Goal: Obtain resource: Obtain resource

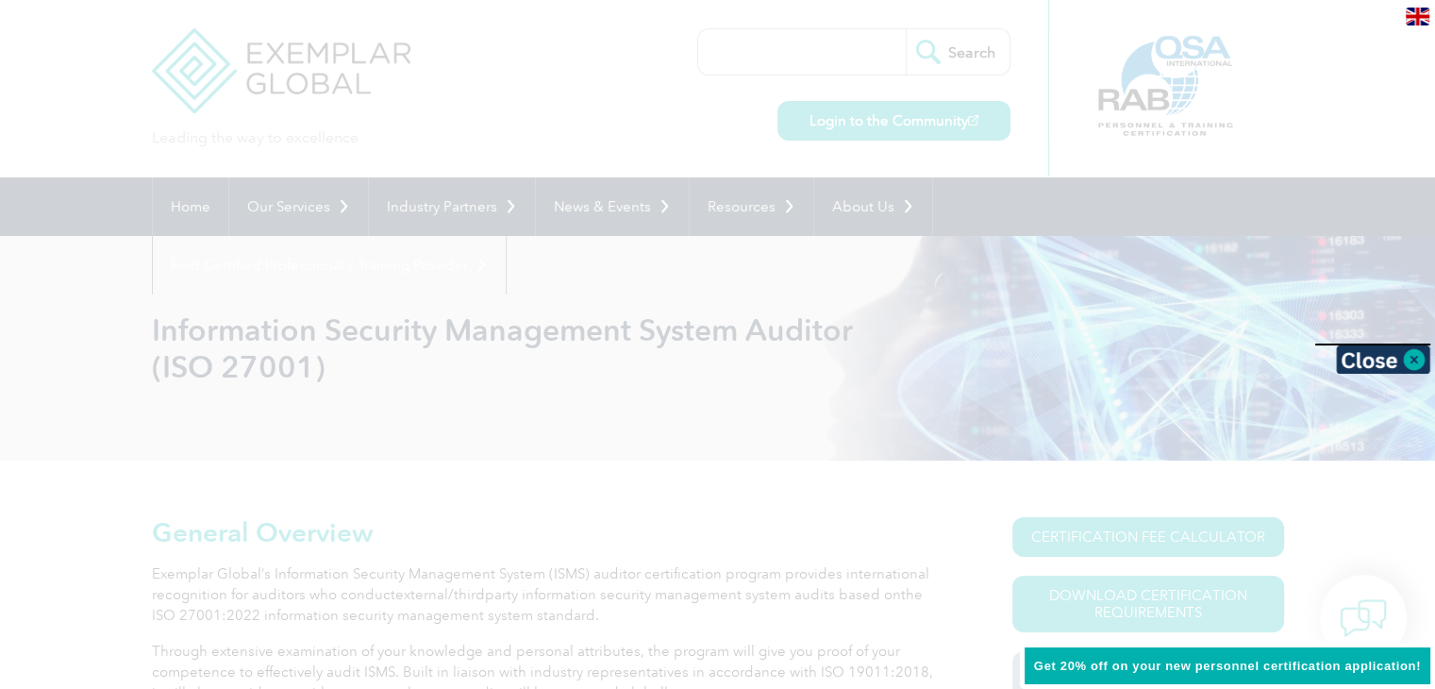
click at [763, 460] on div at bounding box center [717, 344] width 1435 height 689
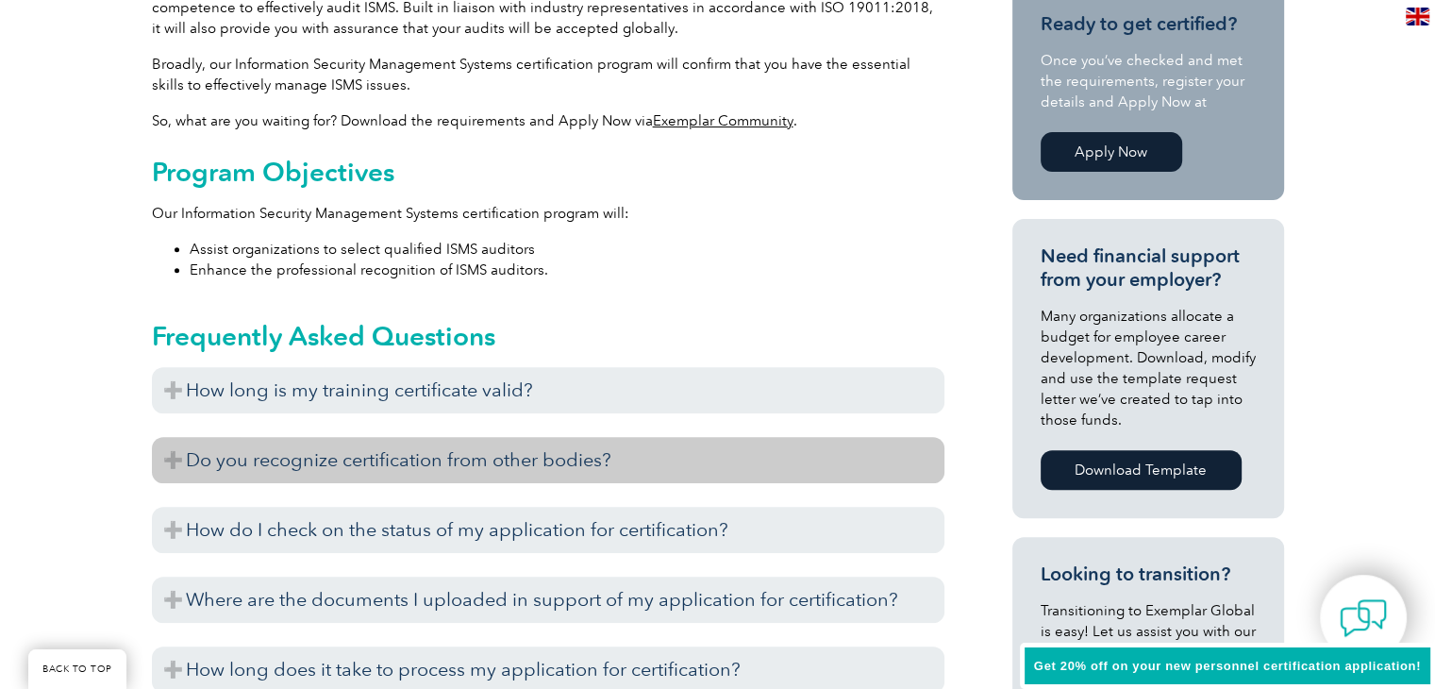
scroll to position [755, 0]
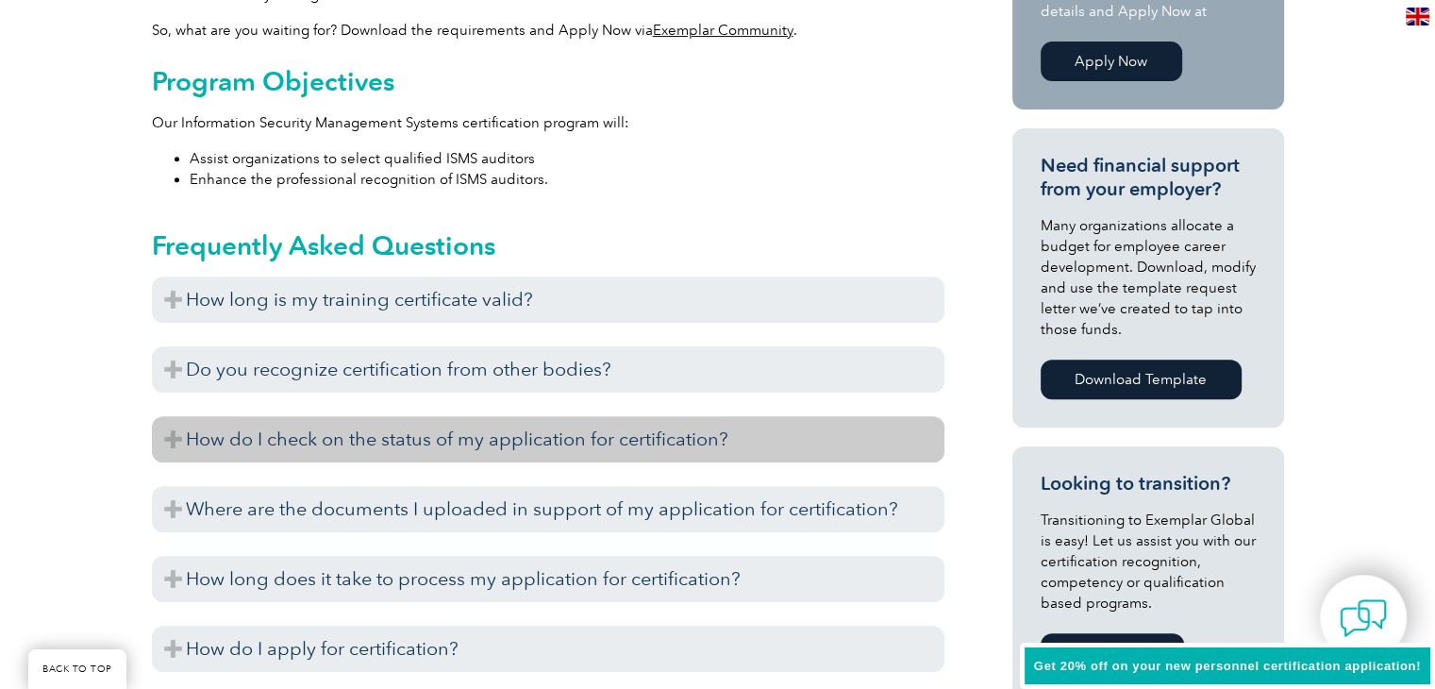
click at [537, 450] on h3 "How do I check on the status of my application for certification?" at bounding box center [548, 439] width 793 height 46
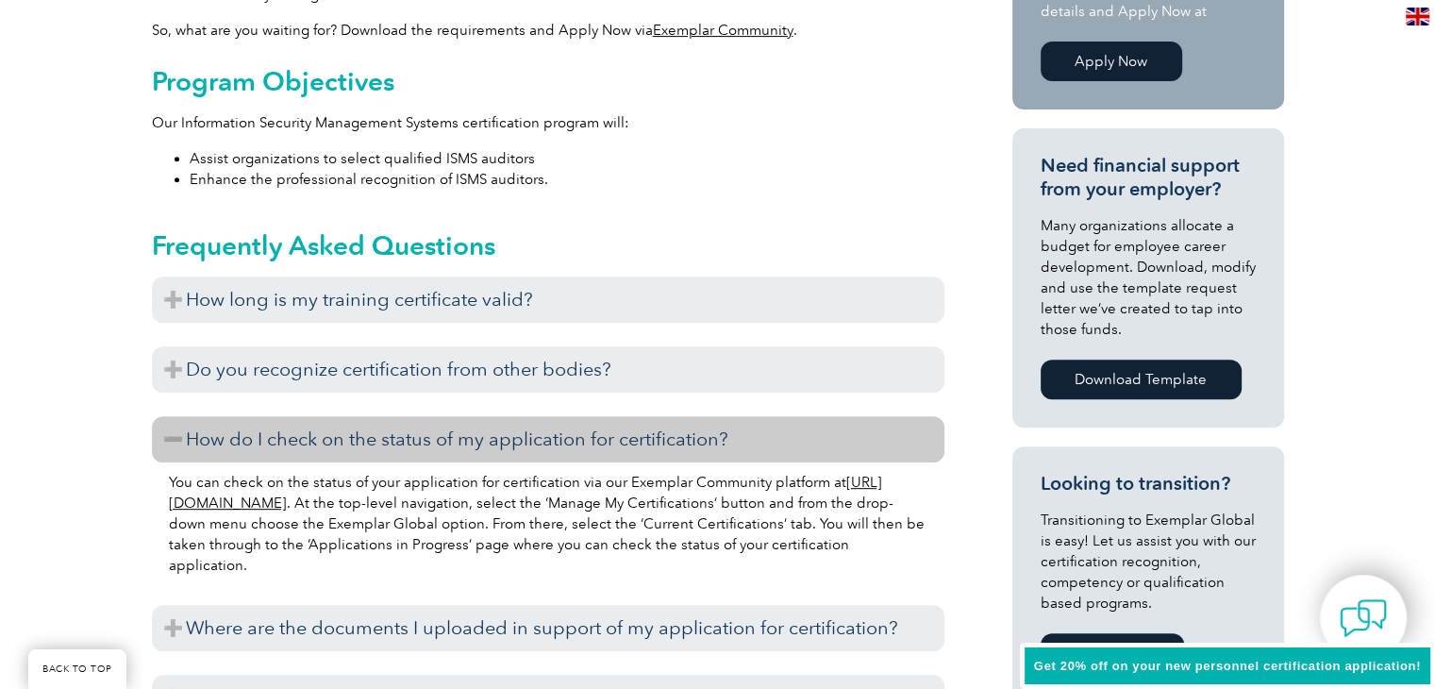
click at [536, 443] on h3 "How do I check on the status of my application for certification?" at bounding box center [548, 439] width 793 height 46
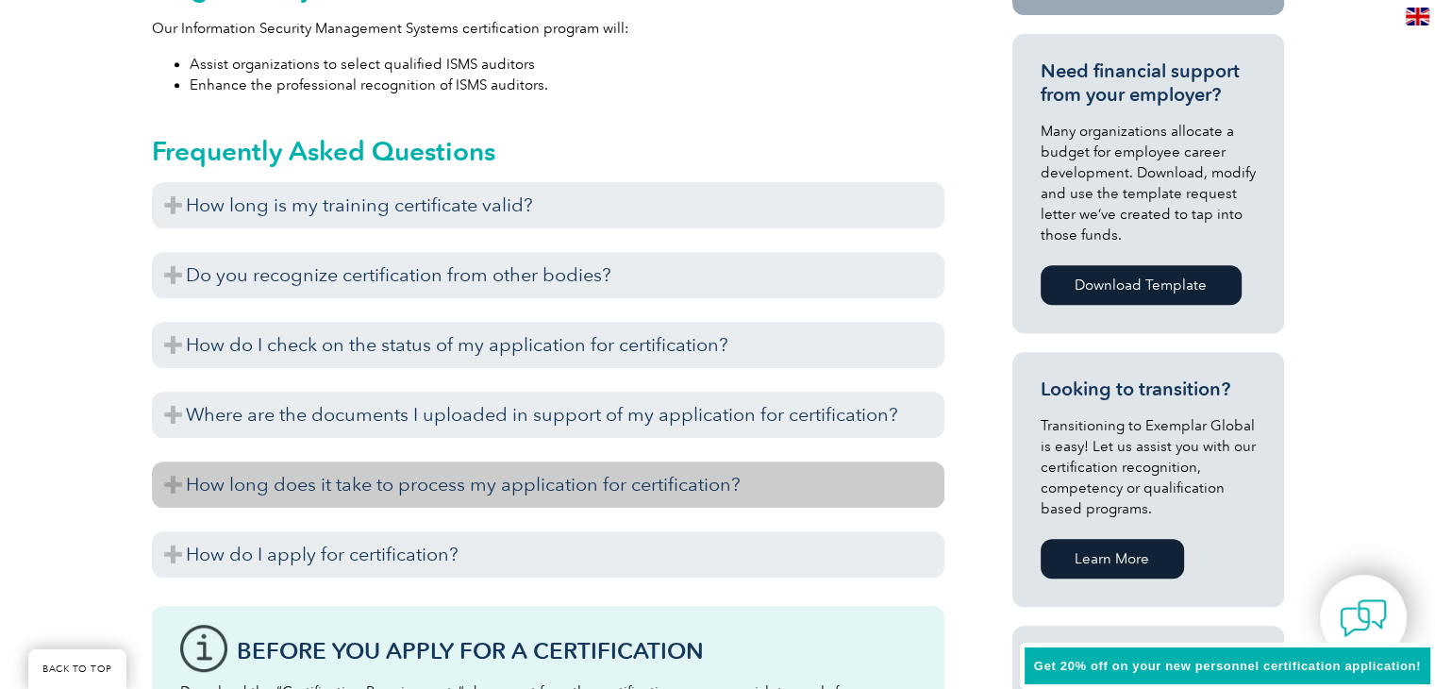
scroll to position [944, 0]
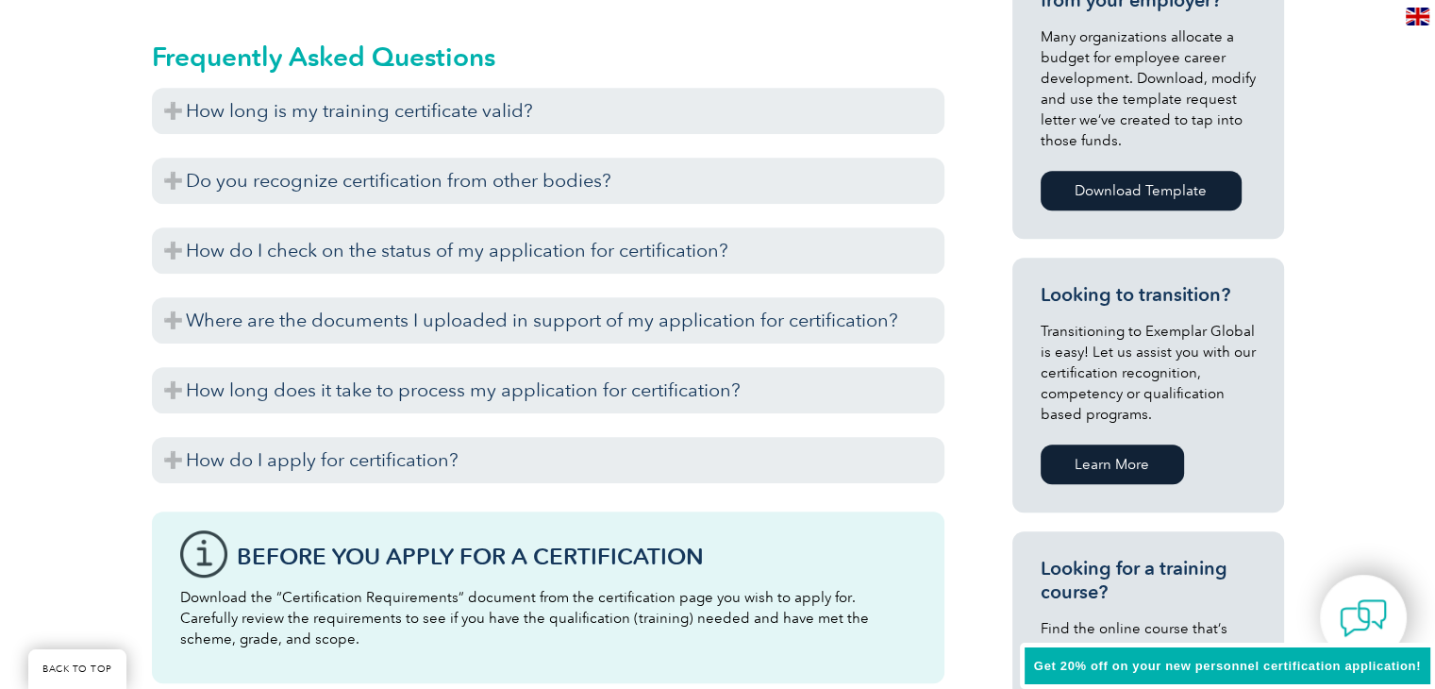
click at [457, 483] on div "Before you apply for certification, please ensure that you meet all the require…" at bounding box center [548, 487] width 793 height 9
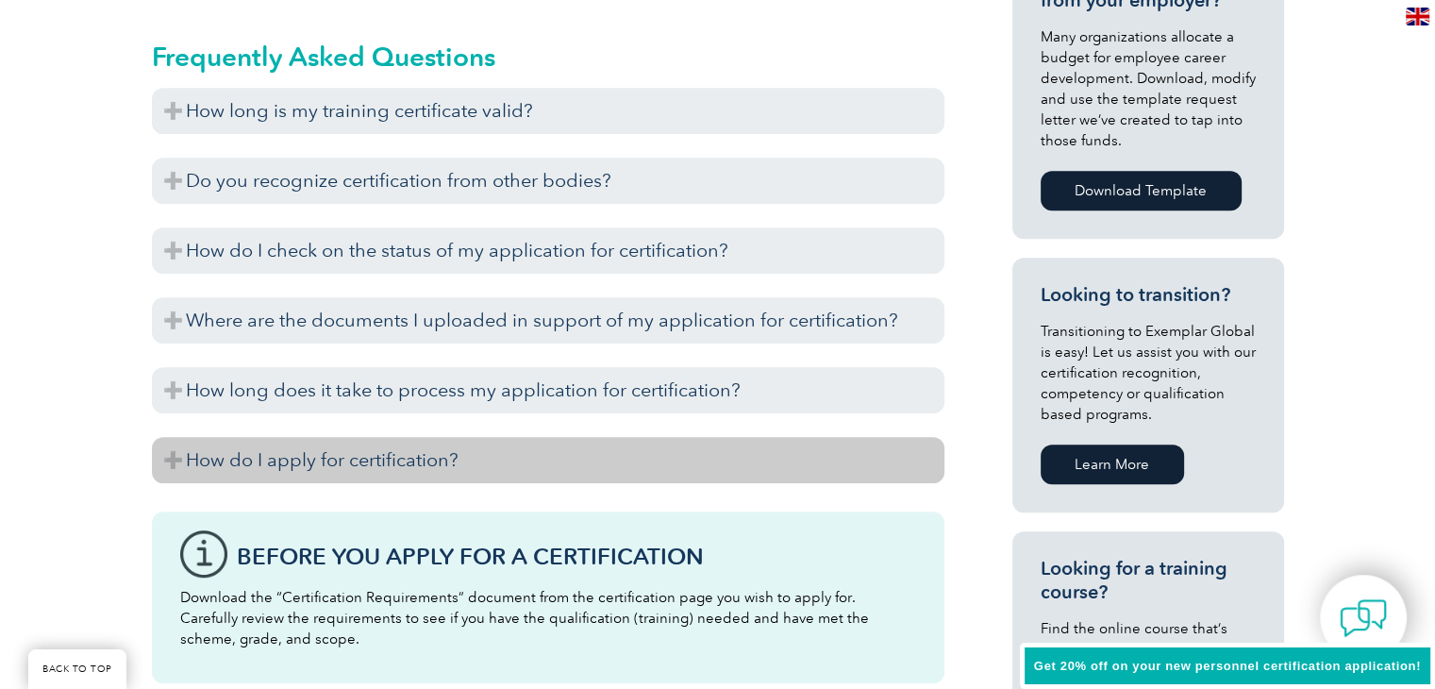
click at [456, 472] on h3 "How do I apply for certification?" at bounding box center [548, 460] width 793 height 46
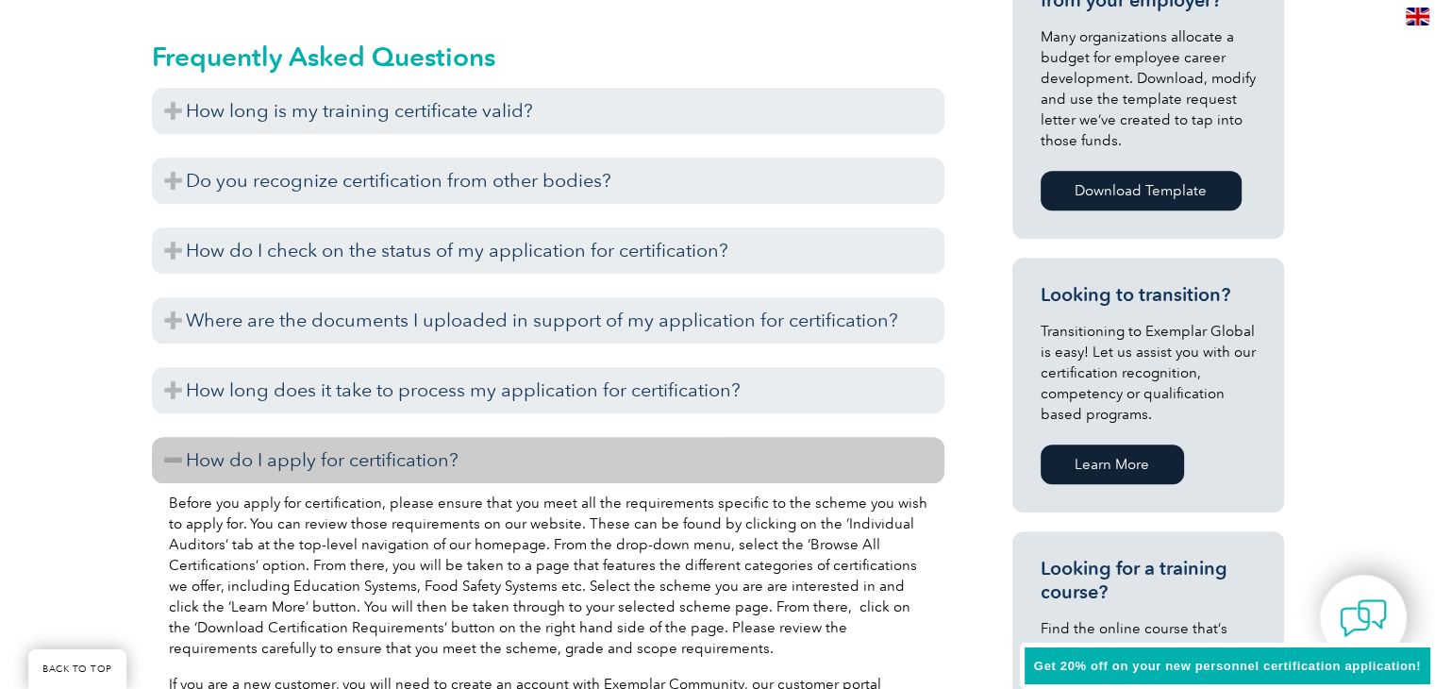
click at [455, 471] on h3 "How do I apply for certification?" at bounding box center [548, 460] width 793 height 46
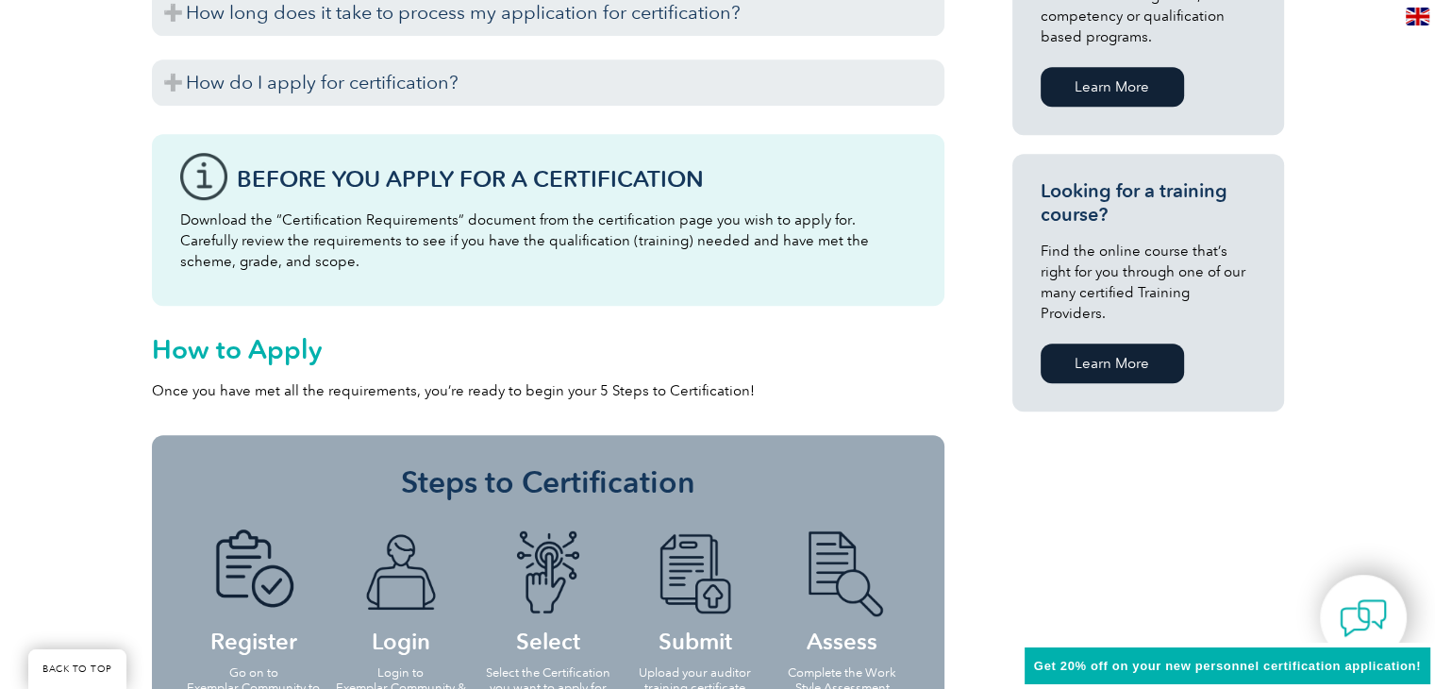
scroll to position [1416, 0]
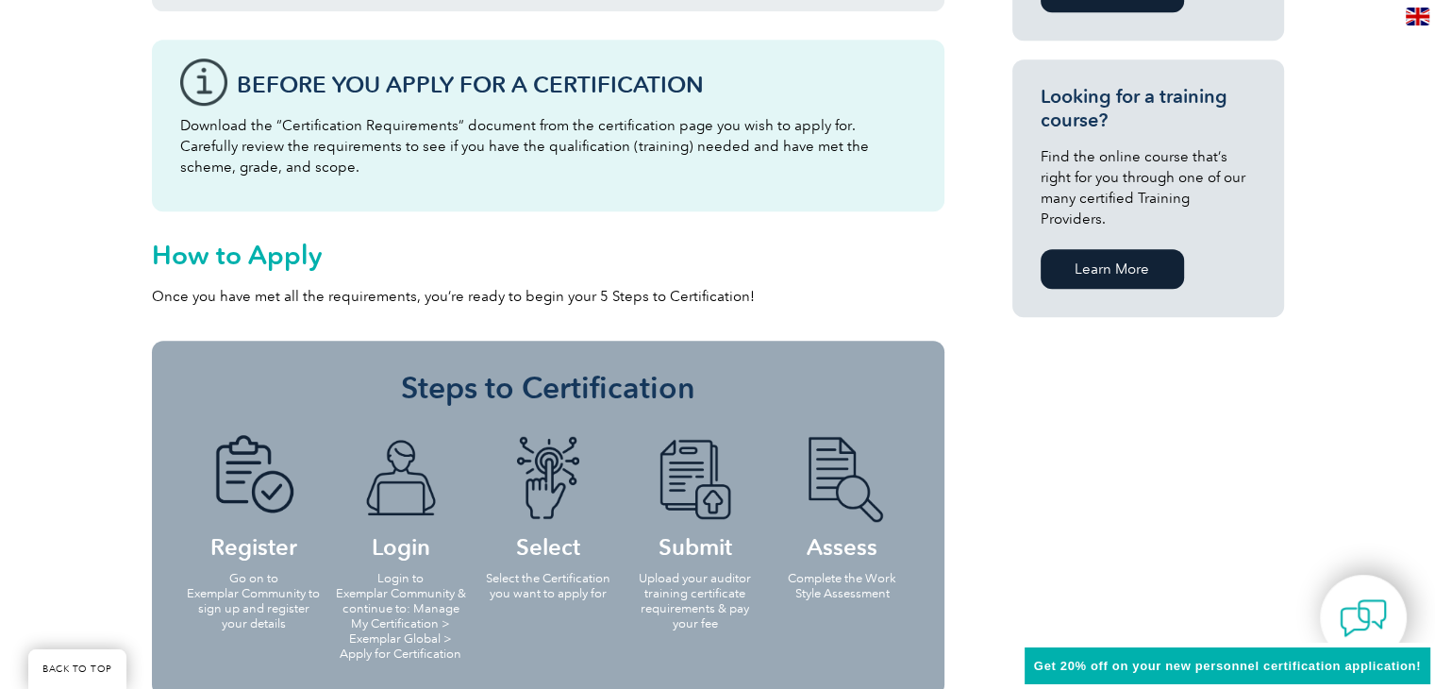
click at [436, 126] on p "Download the “Certification Requirements” document from the certification page …" at bounding box center [548, 146] width 736 height 62
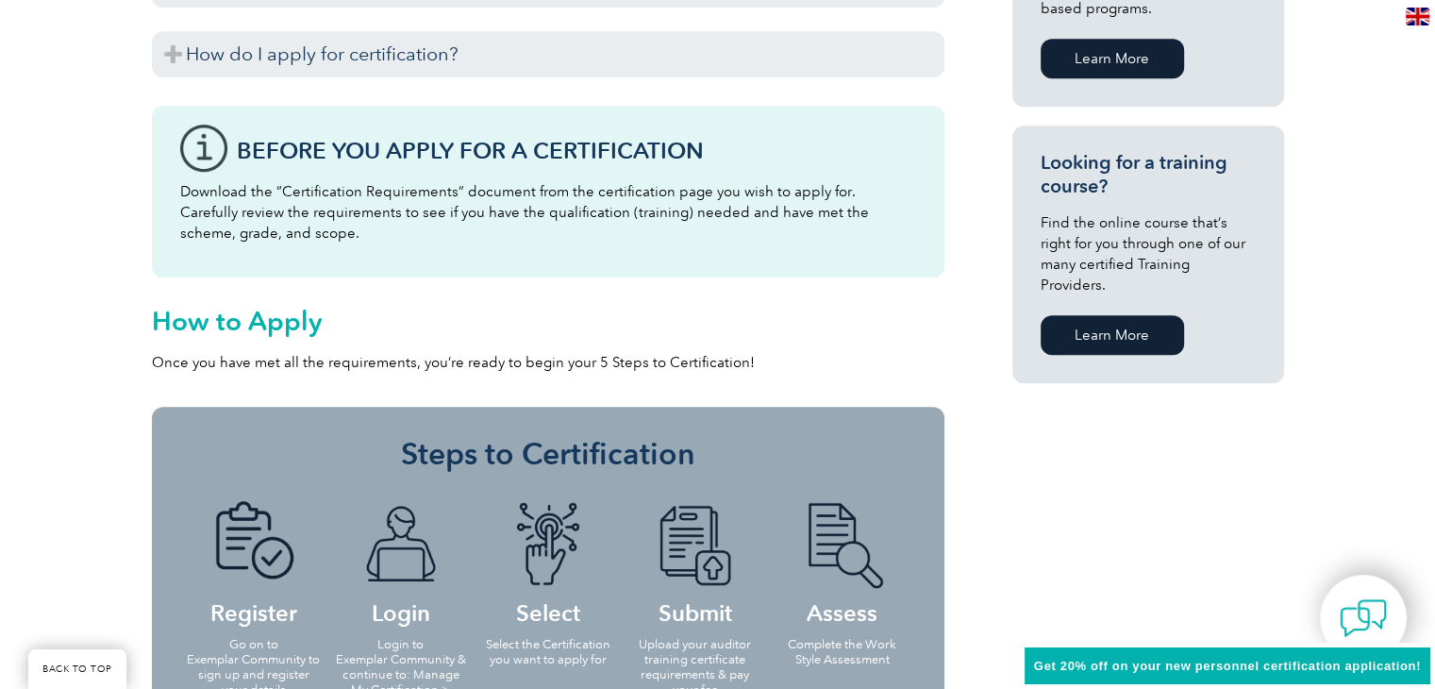
scroll to position [1321, 0]
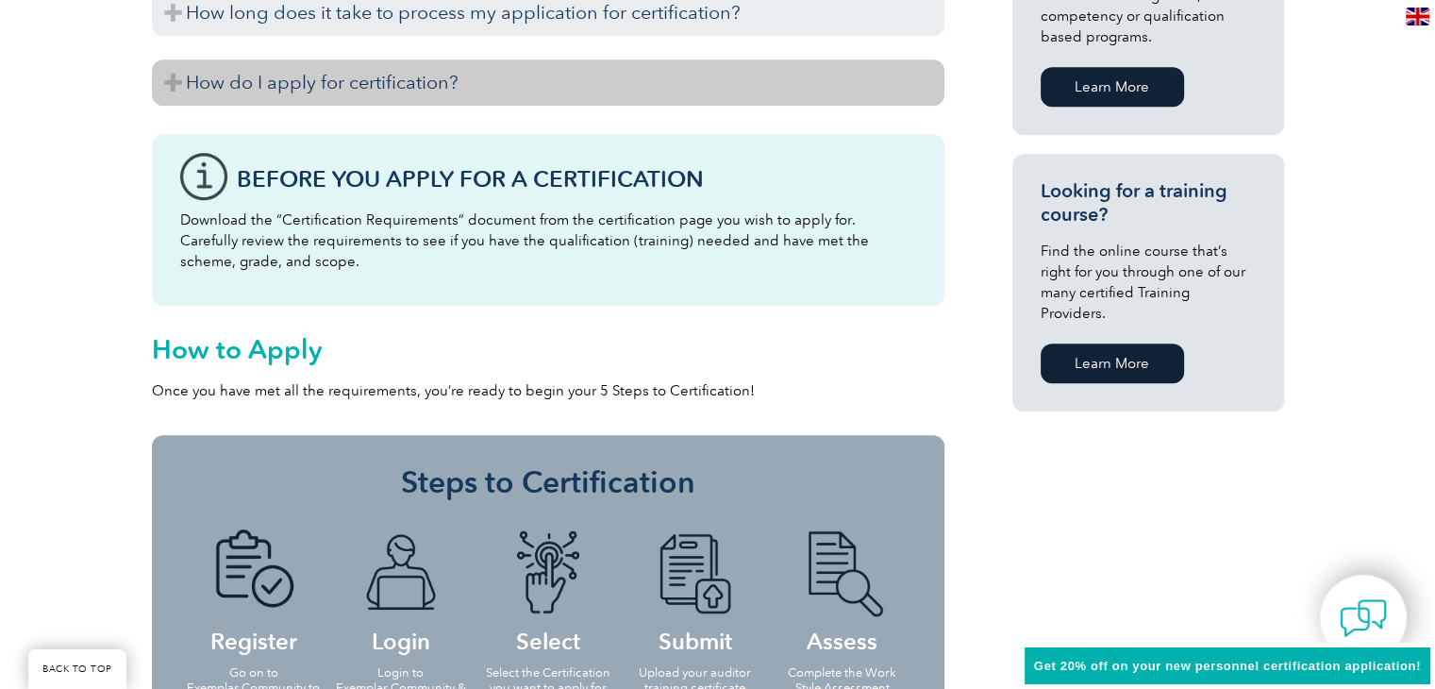
click at [481, 77] on h3 "How do I apply for certification?" at bounding box center [548, 82] width 793 height 46
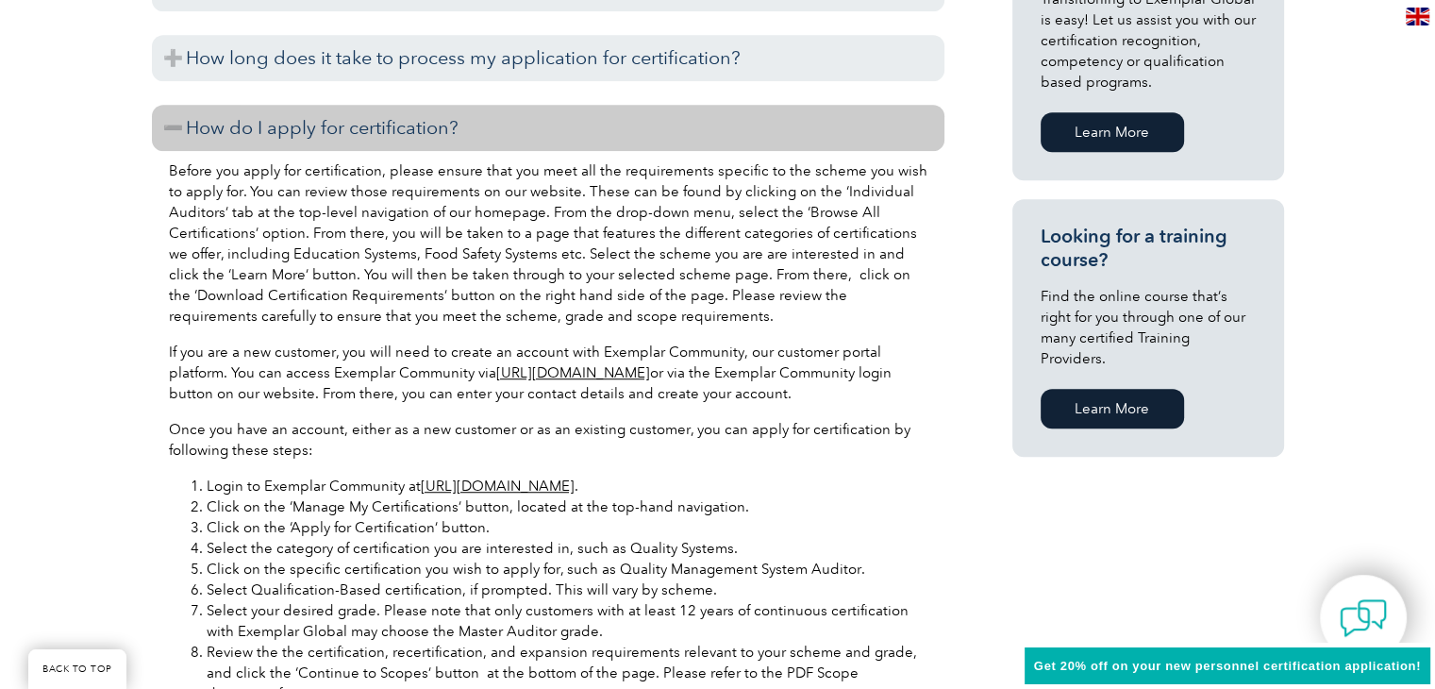
scroll to position [1038, 0]
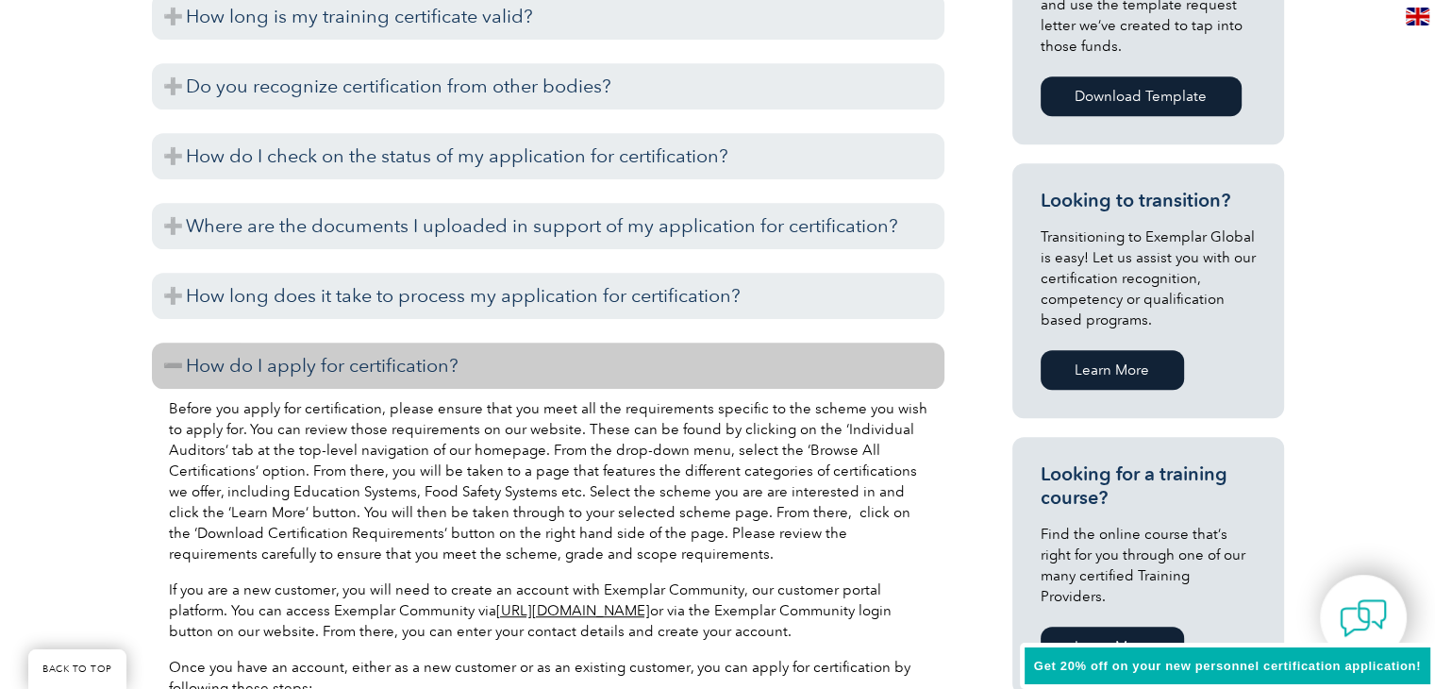
click at [384, 365] on h3 "How do I apply for certification?" at bounding box center [548, 366] width 793 height 46
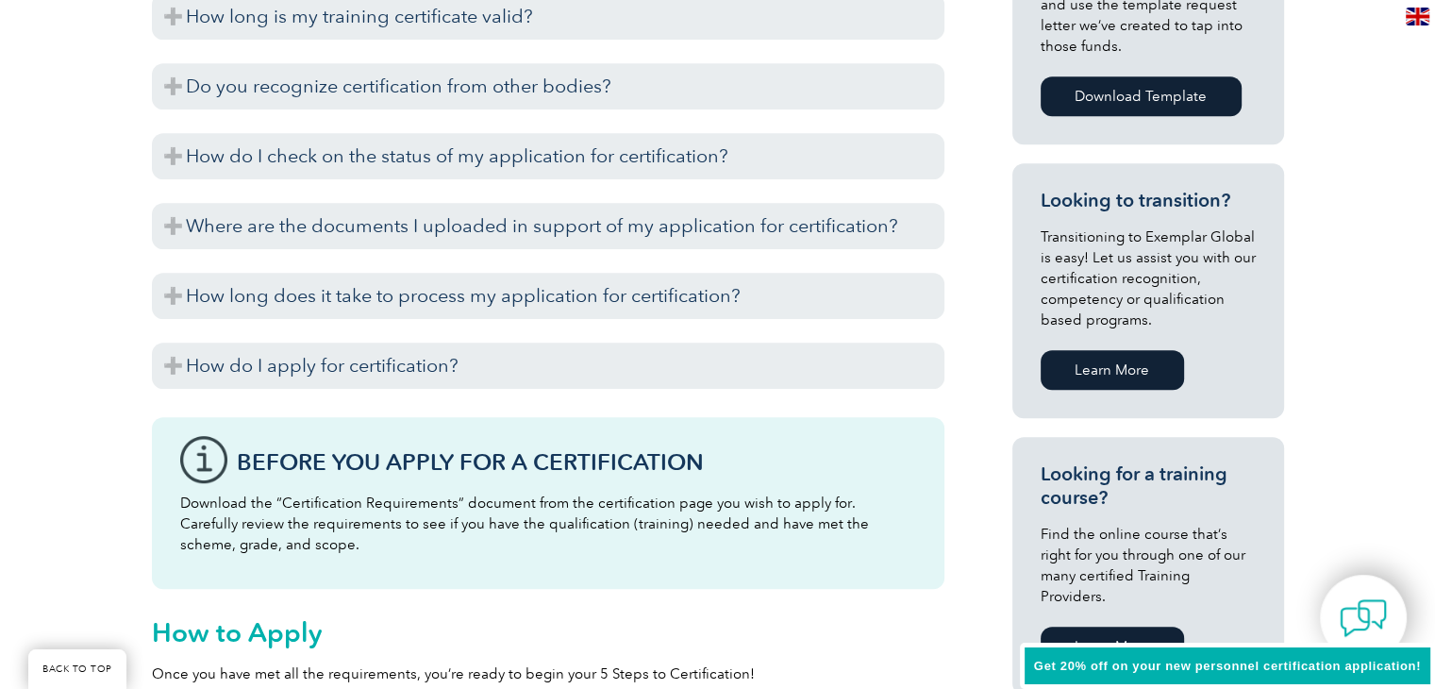
scroll to position [1132, 0]
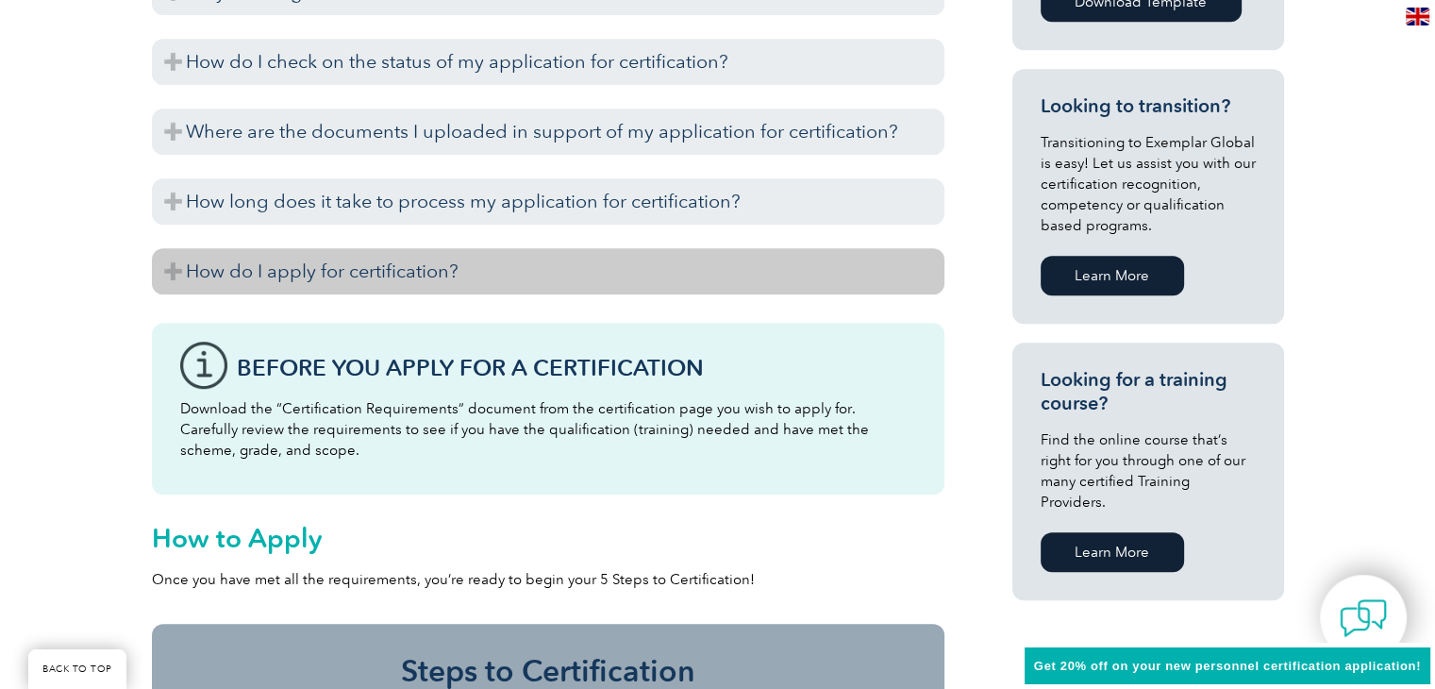
click at [334, 280] on h3 "How do I apply for certification?" at bounding box center [548, 271] width 793 height 46
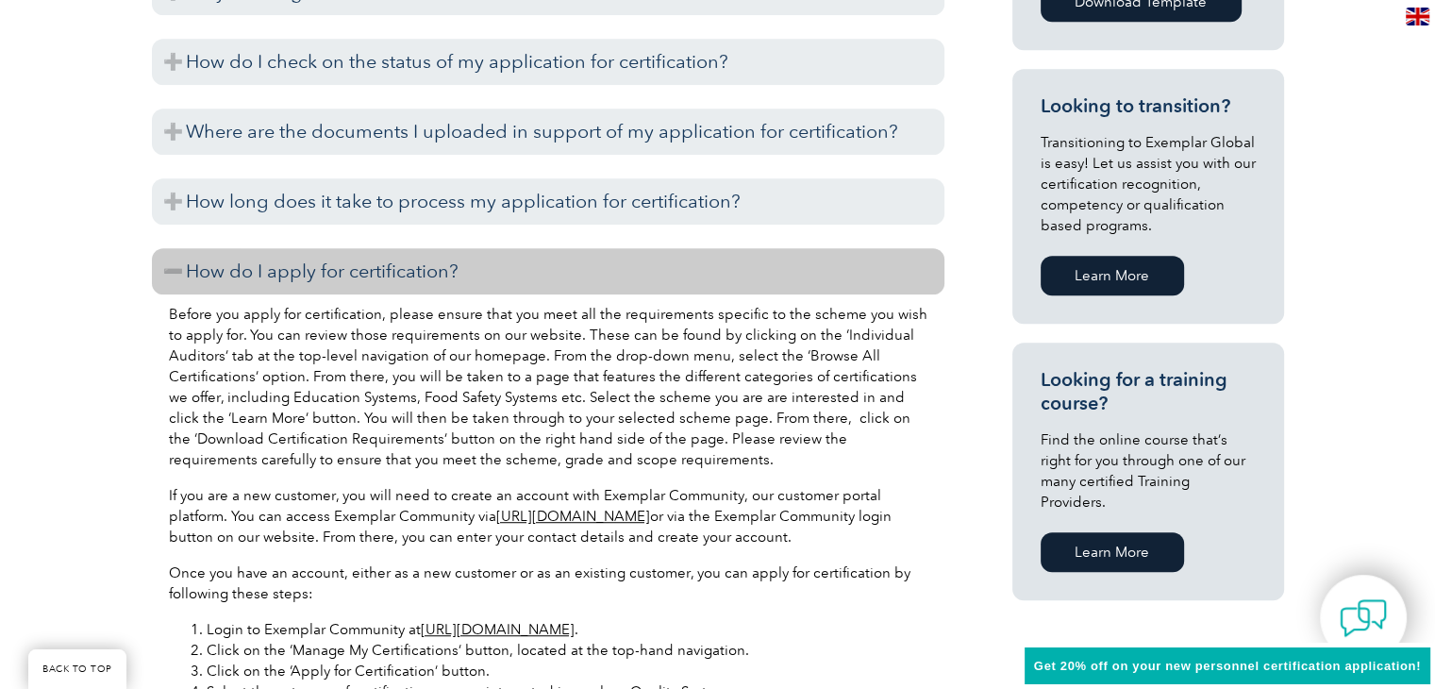
click at [568, 522] on link "https://community.exemplarglobal.org/" at bounding box center [573, 516] width 154 height 17
drag, startPoint x: 496, startPoint y: 277, endPoint x: 891, endPoint y: 28, distance: 466.1
click at [496, 277] on h3 "How do I apply for certification?" at bounding box center [548, 271] width 793 height 46
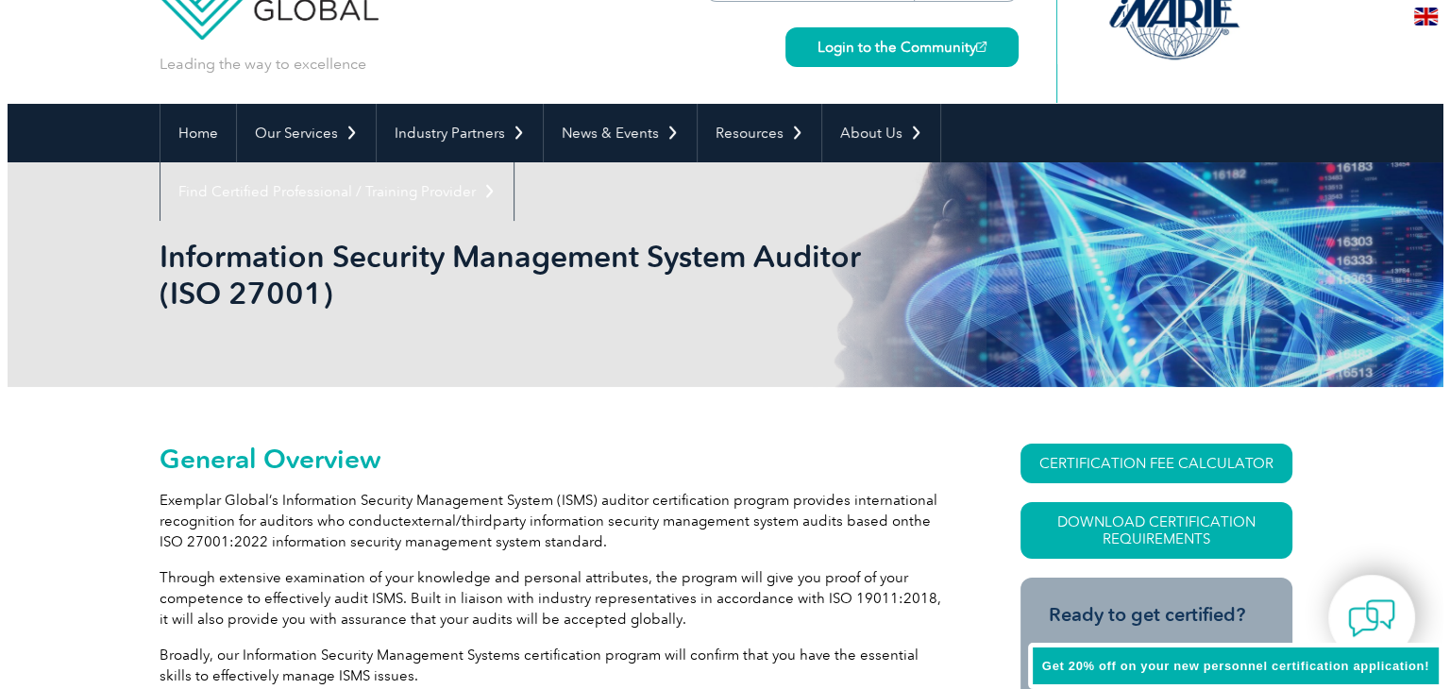
scroll to position [94, 0]
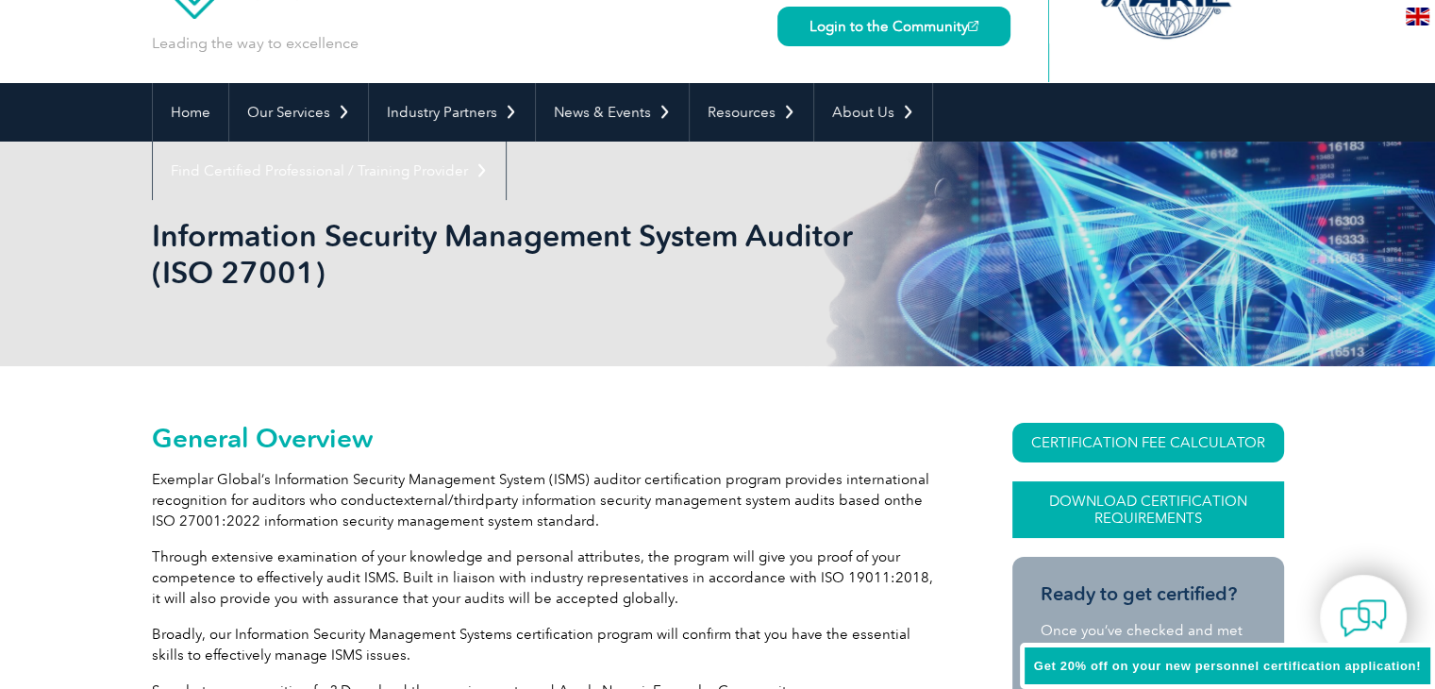
click at [1114, 525] on link "Download Certification Requirements" at bounding box center [1149, 509] width 272 height 57
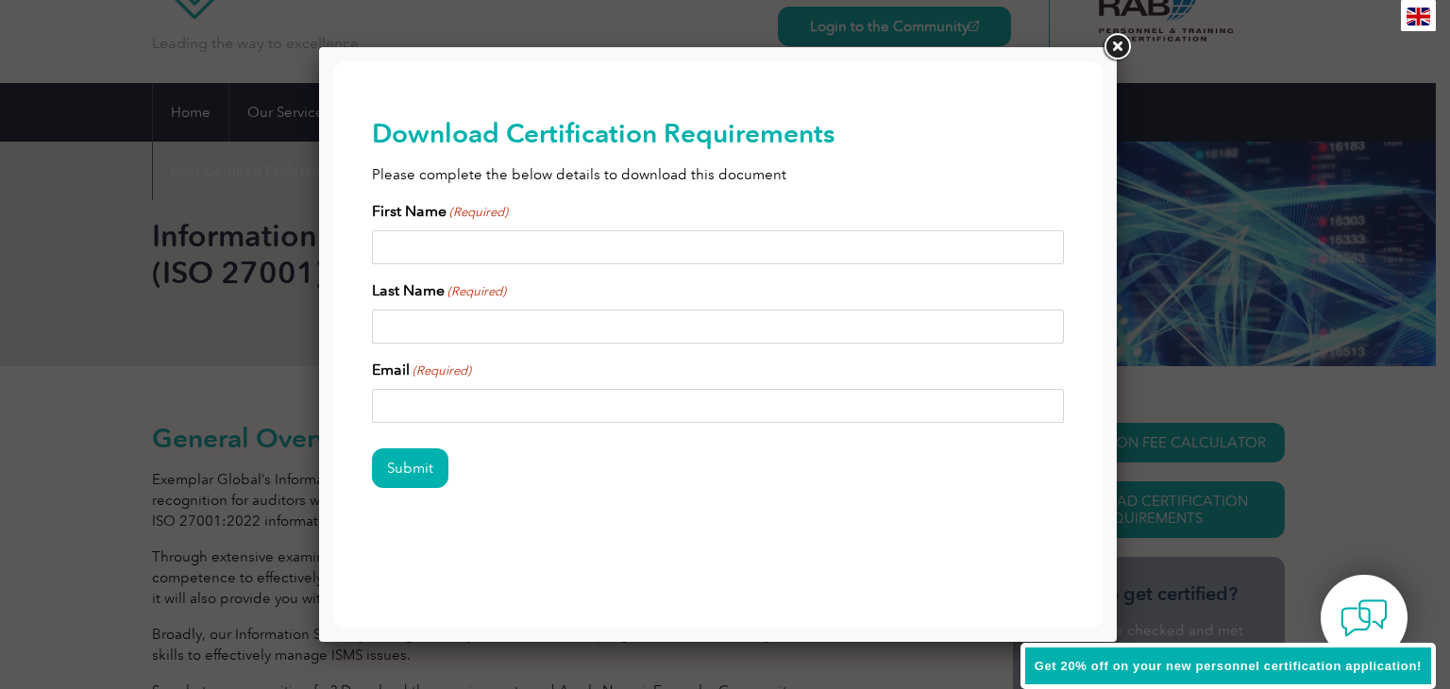
scroll to position [0, 0]
click at [433, 247] on input "First Name (Required)" at bounding box center [718, 247] width 693 height 34
type input "Muhammad"
type input "Humza"
type input "humzamuhammad14@gmail.com"
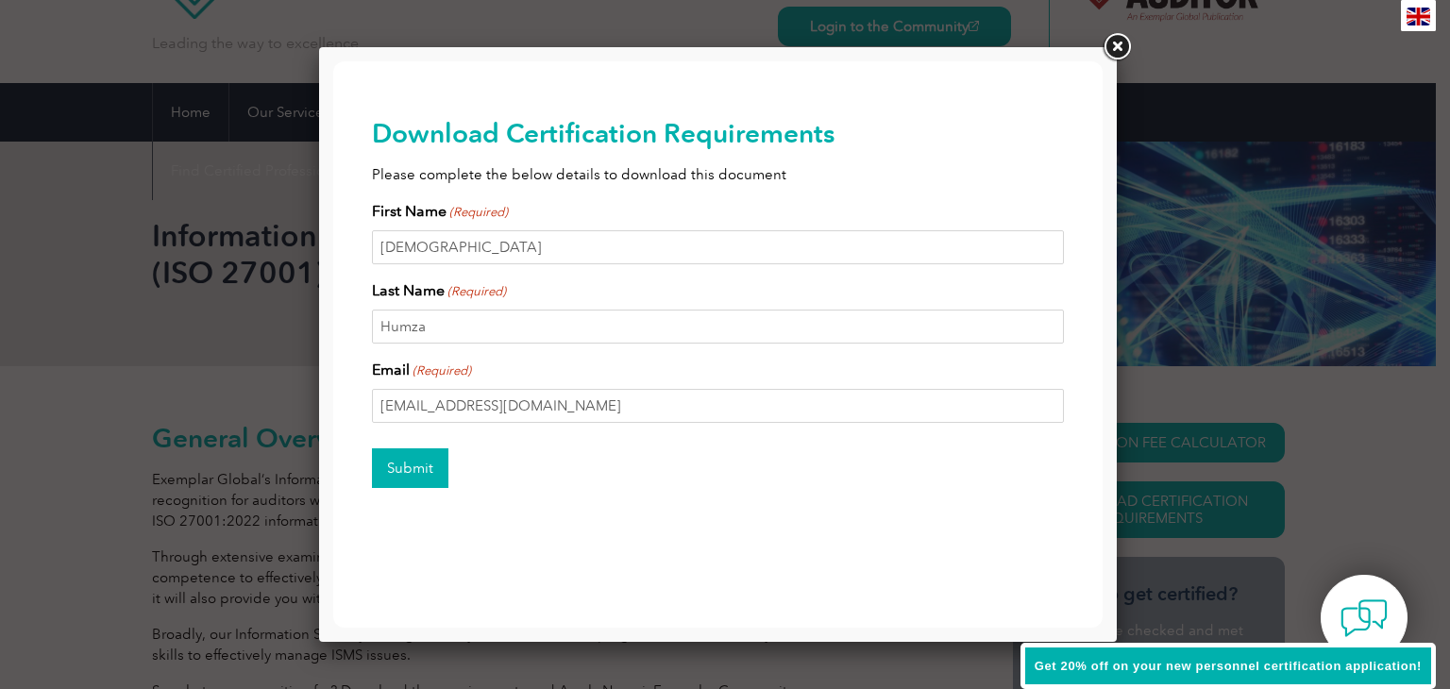
click at [425, 465] on input "Submit" at bounding box center [410, 468] width 76 height 40
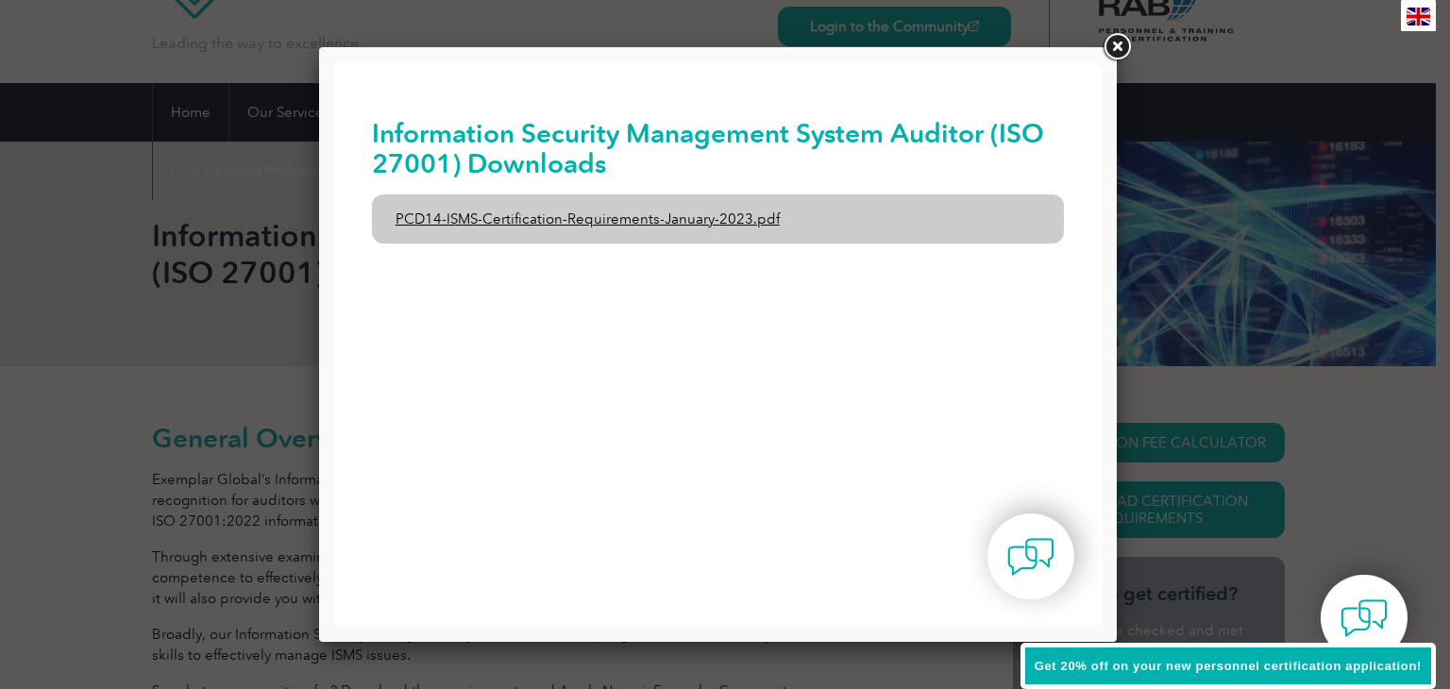
click at [564, 211] on link "PCD14-ISMS-Certification-Requirements-January-2023.pdf" at bounding box center [718, 218] width 693 height 49
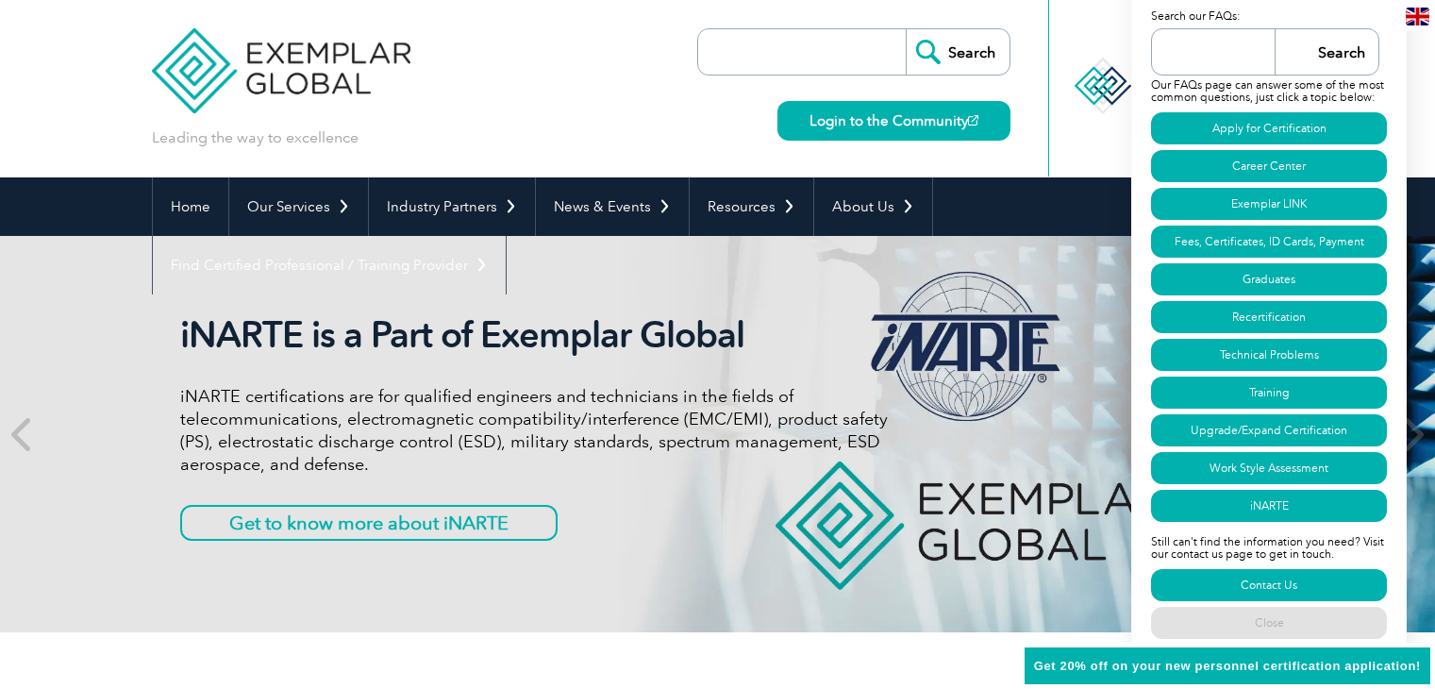
scroll to position [66, 0]
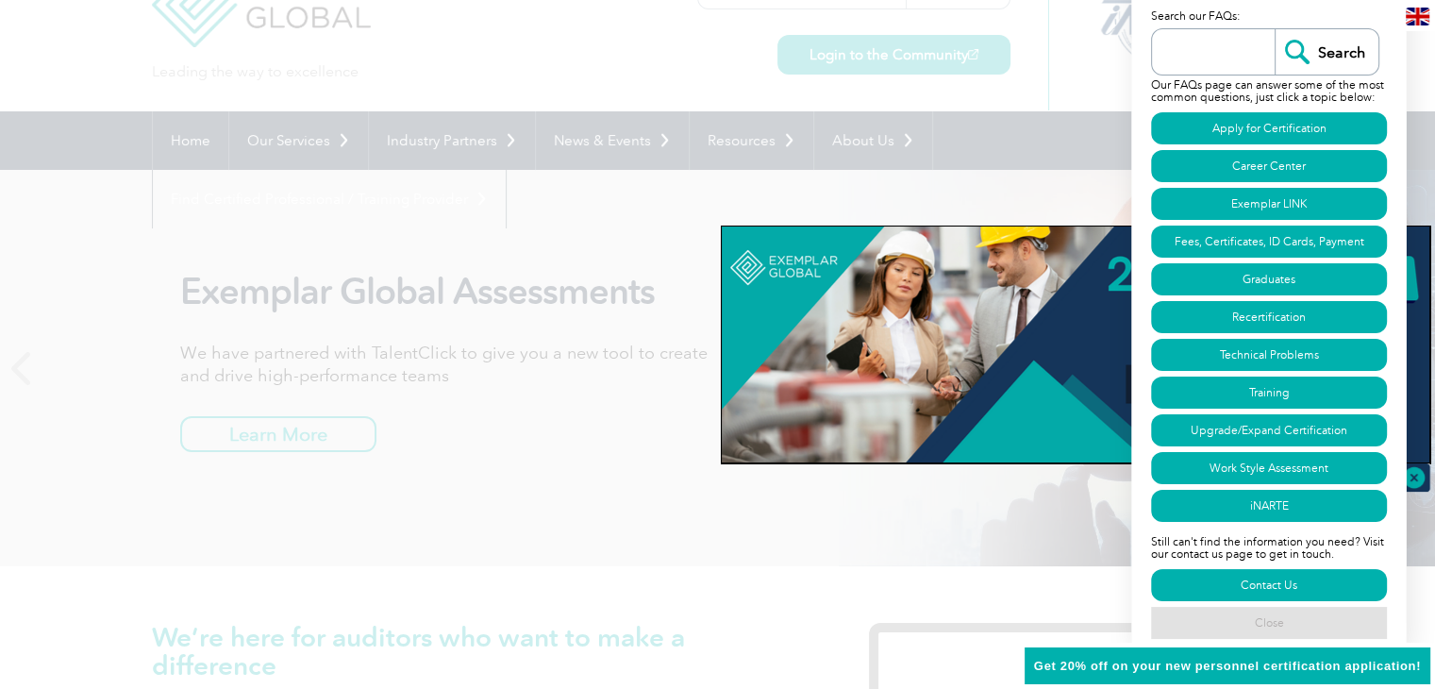
click at [1297, 623] on link "Close" at bounding box center [1269, 623] width 236 height 32
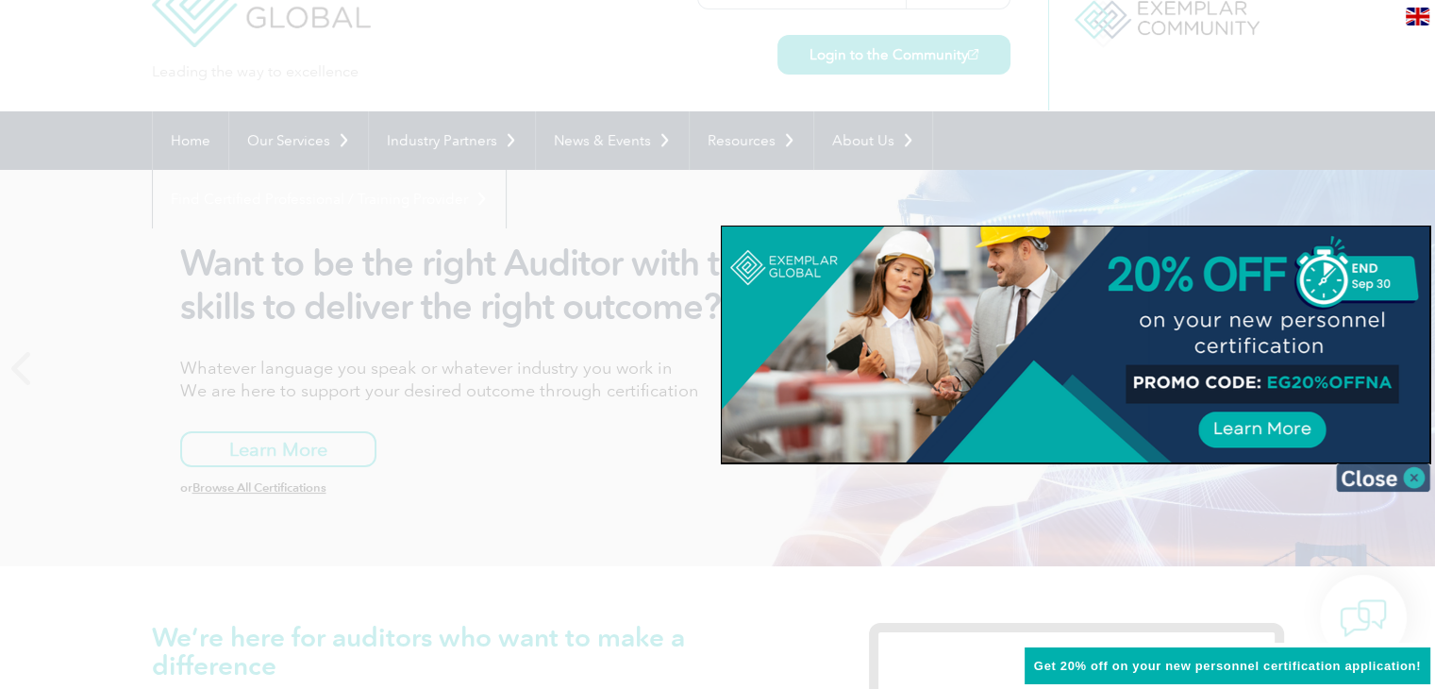
click at [1421, 472] on img at bounding box center [1383, 477] width 94 height 28
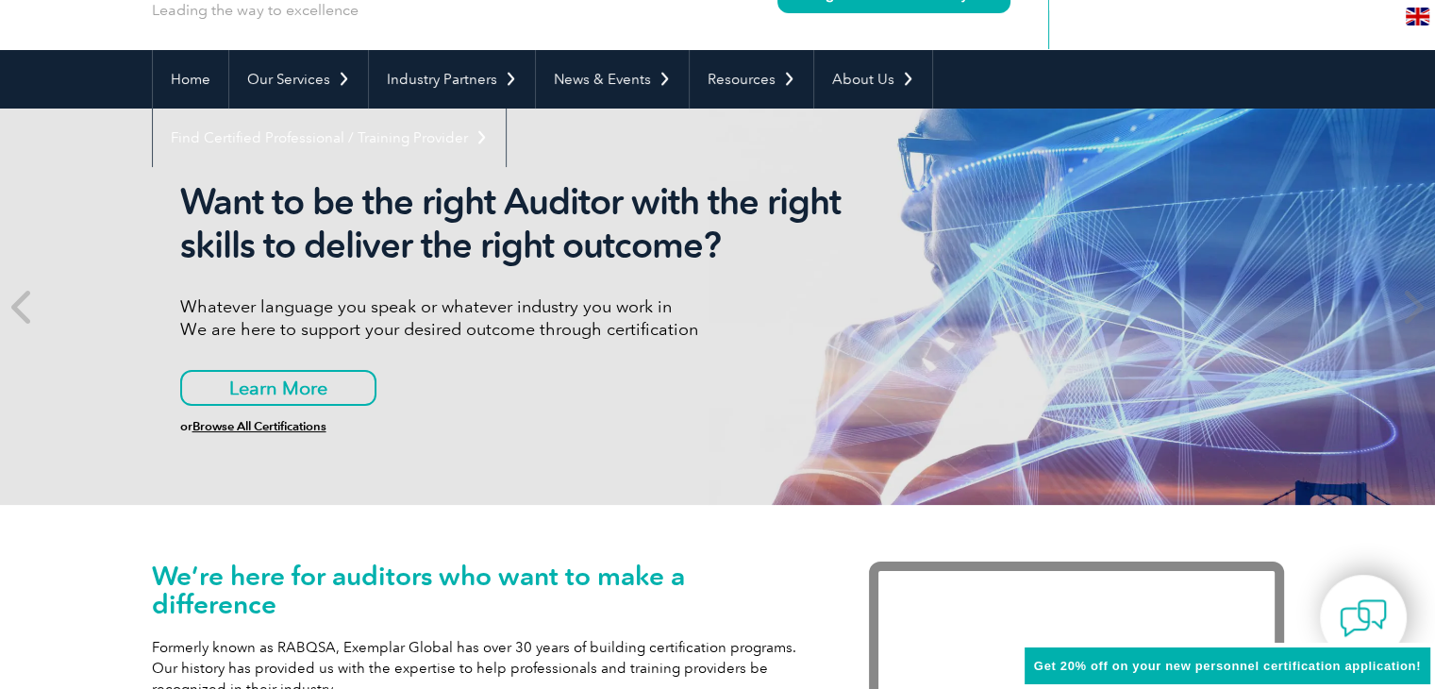
scroll to position [160, 0]
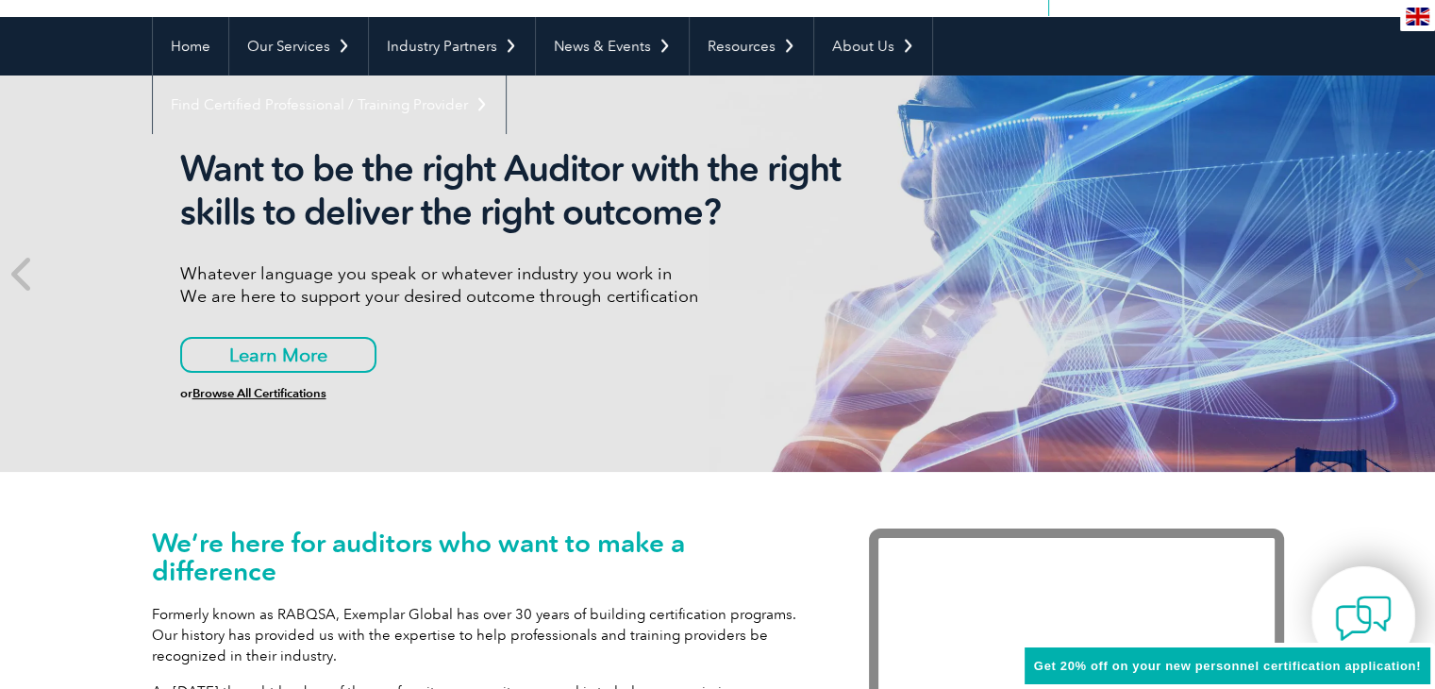
click at [1378, 601] on img at bounding box center [1363, 618] width 57 height 57
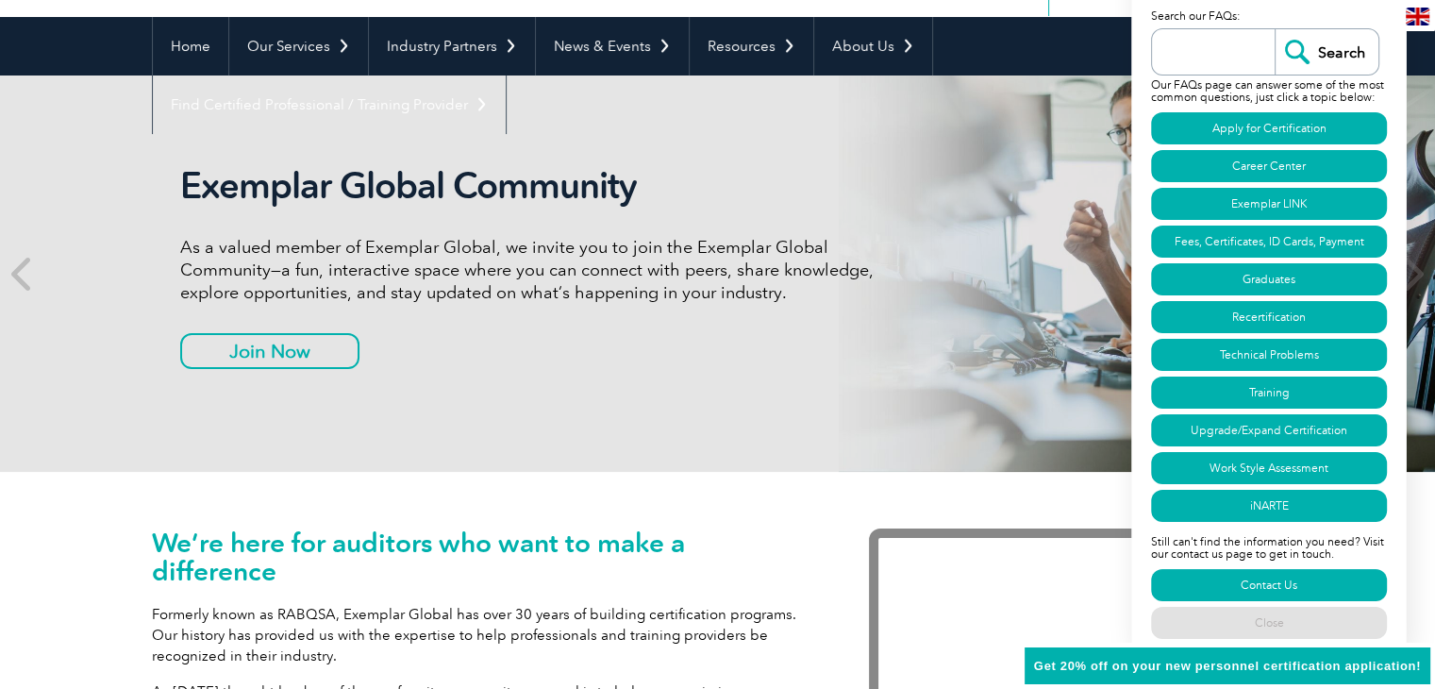
click at [1216, 35] on input "search" at bounding box center [1218, 51] width 113 height 45
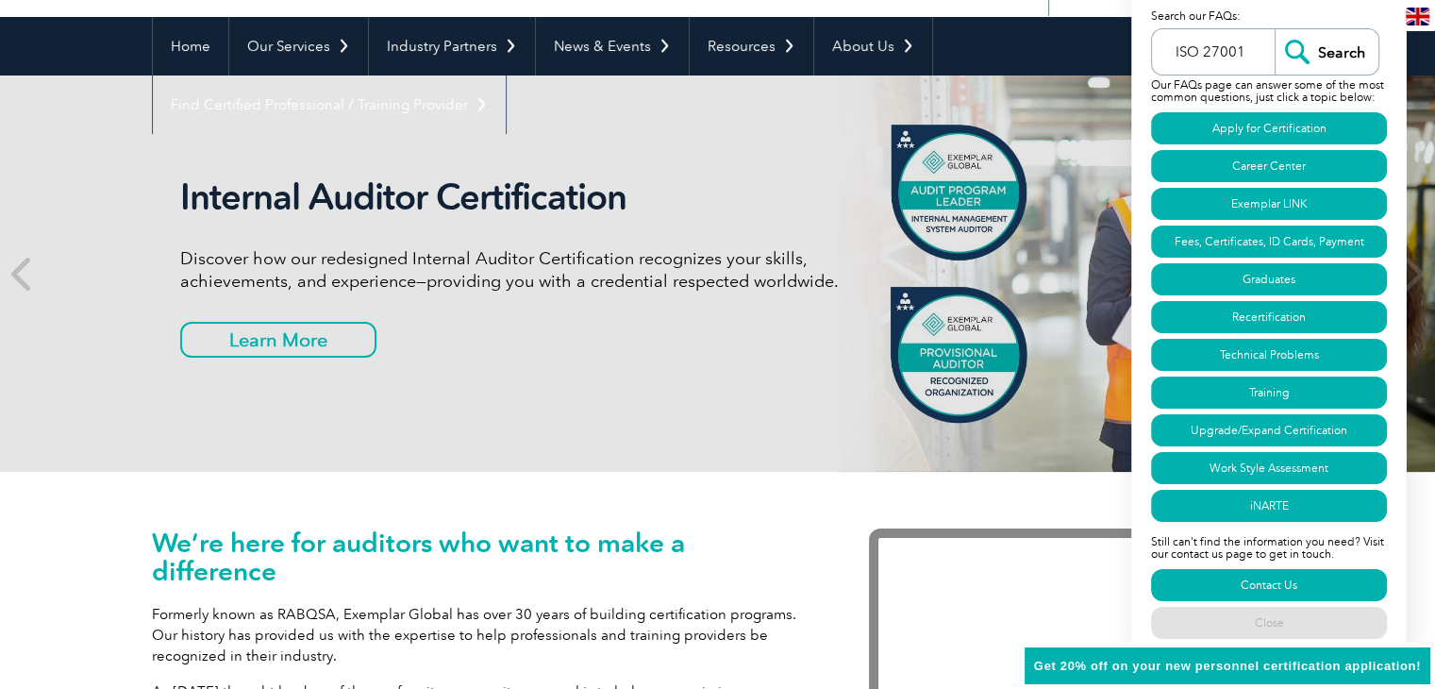
type input "ISO 27001"
click at [1275, 29] on input "Search" at bounding box center [1327, 51] width 104 height 45
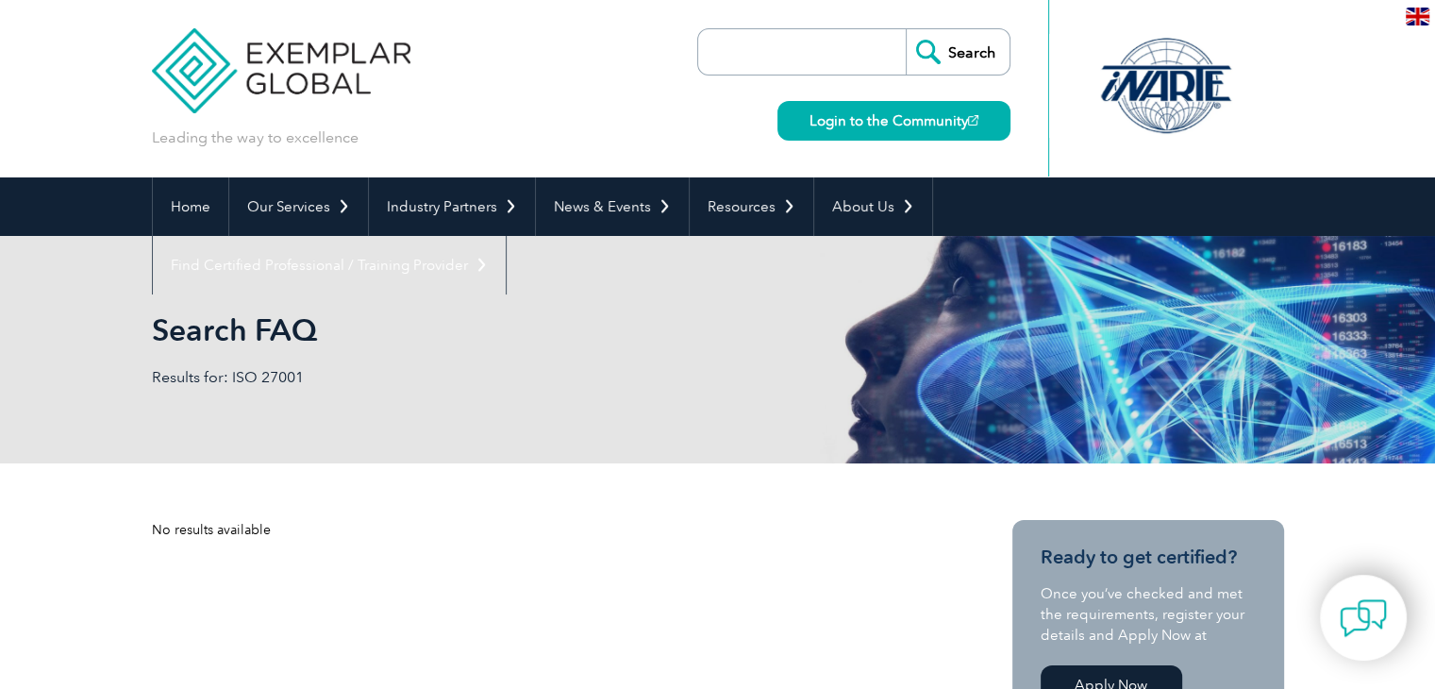
click at [791, 60] on input "search" at bounding box center [807, 51] width 198 height 45
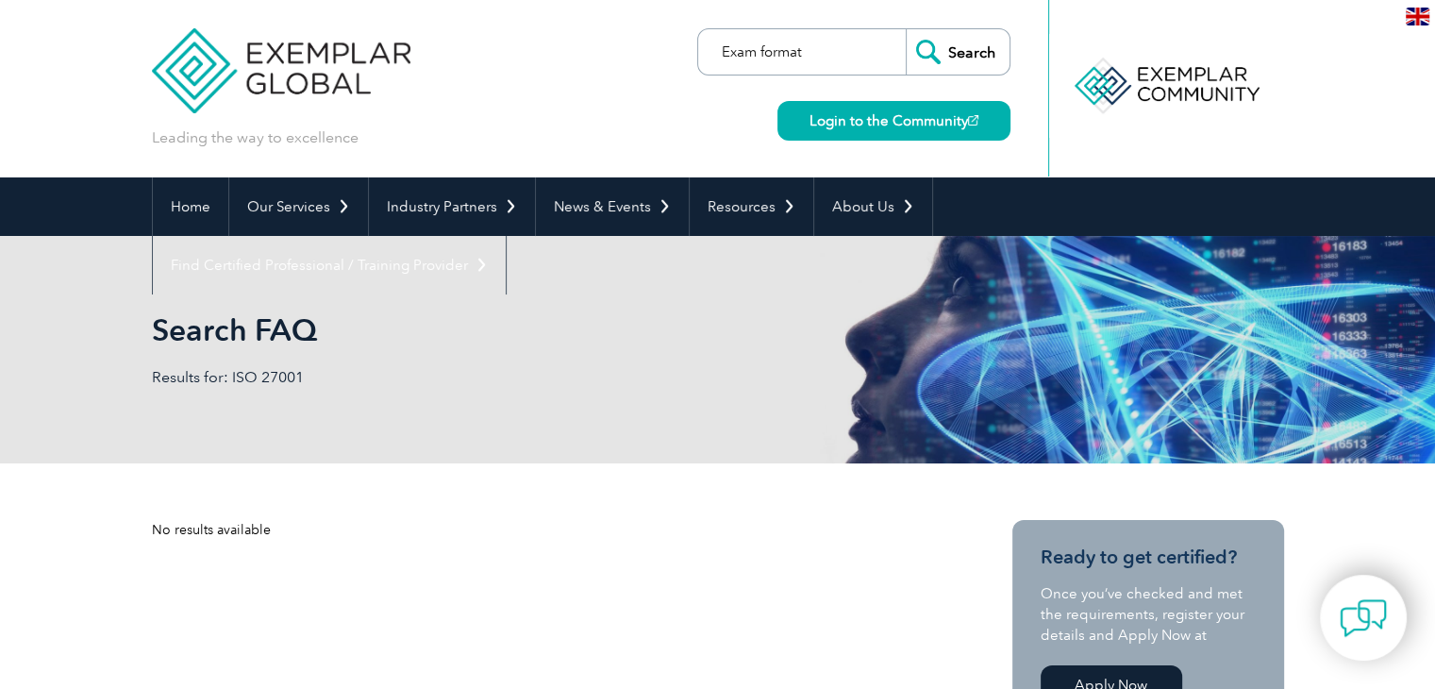
type input "Exam format"
click at [906, 29] on input "Search" at bounding box center [958, 51] width 104 height 45
